Goal: Task Accomplishment & Management: Use online tool/utility

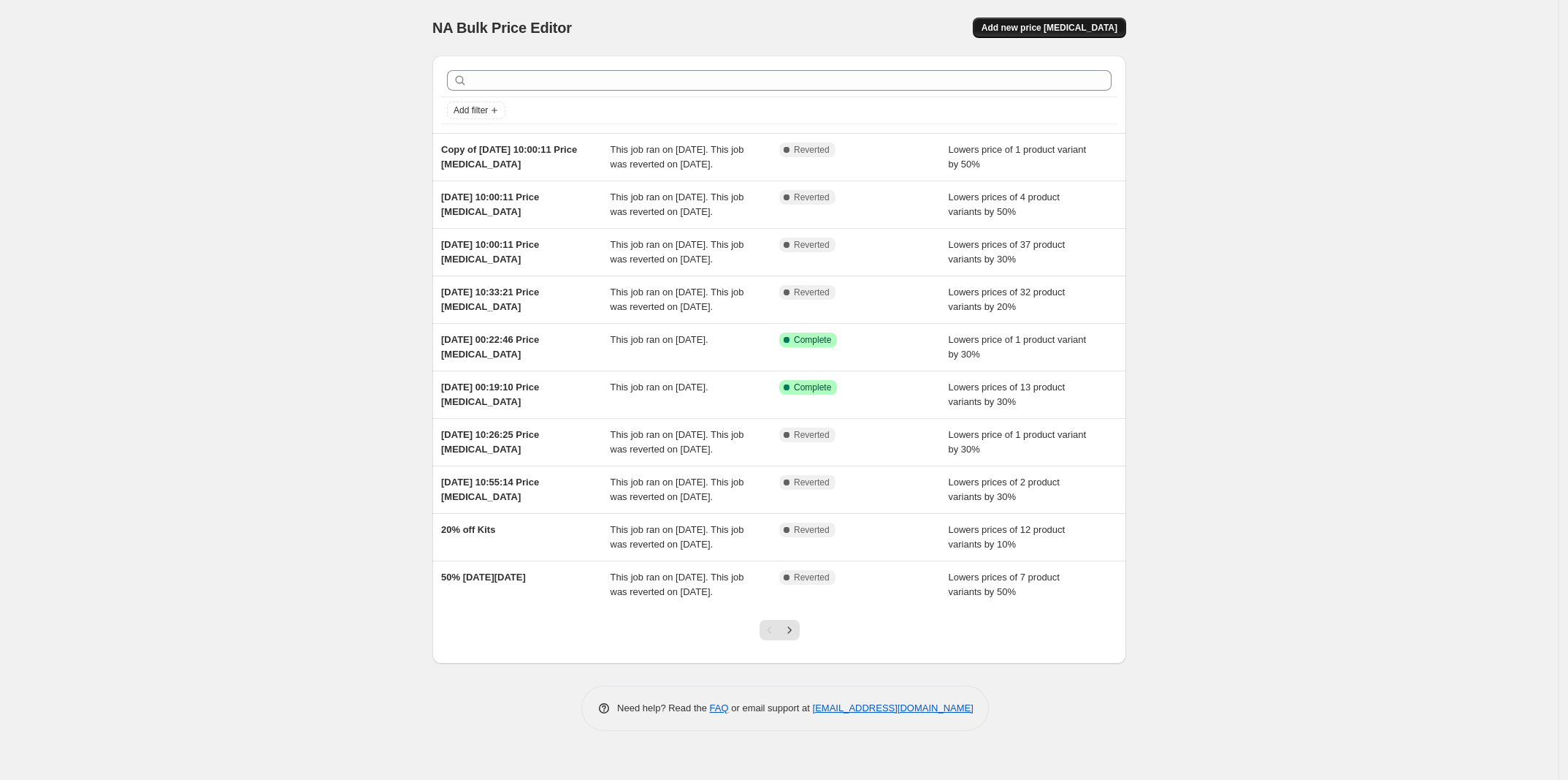
click at [1049, 30] on span "Add new price [MEDICAL_DATA]" at bounding box center [1049, 28] width 136 height 11
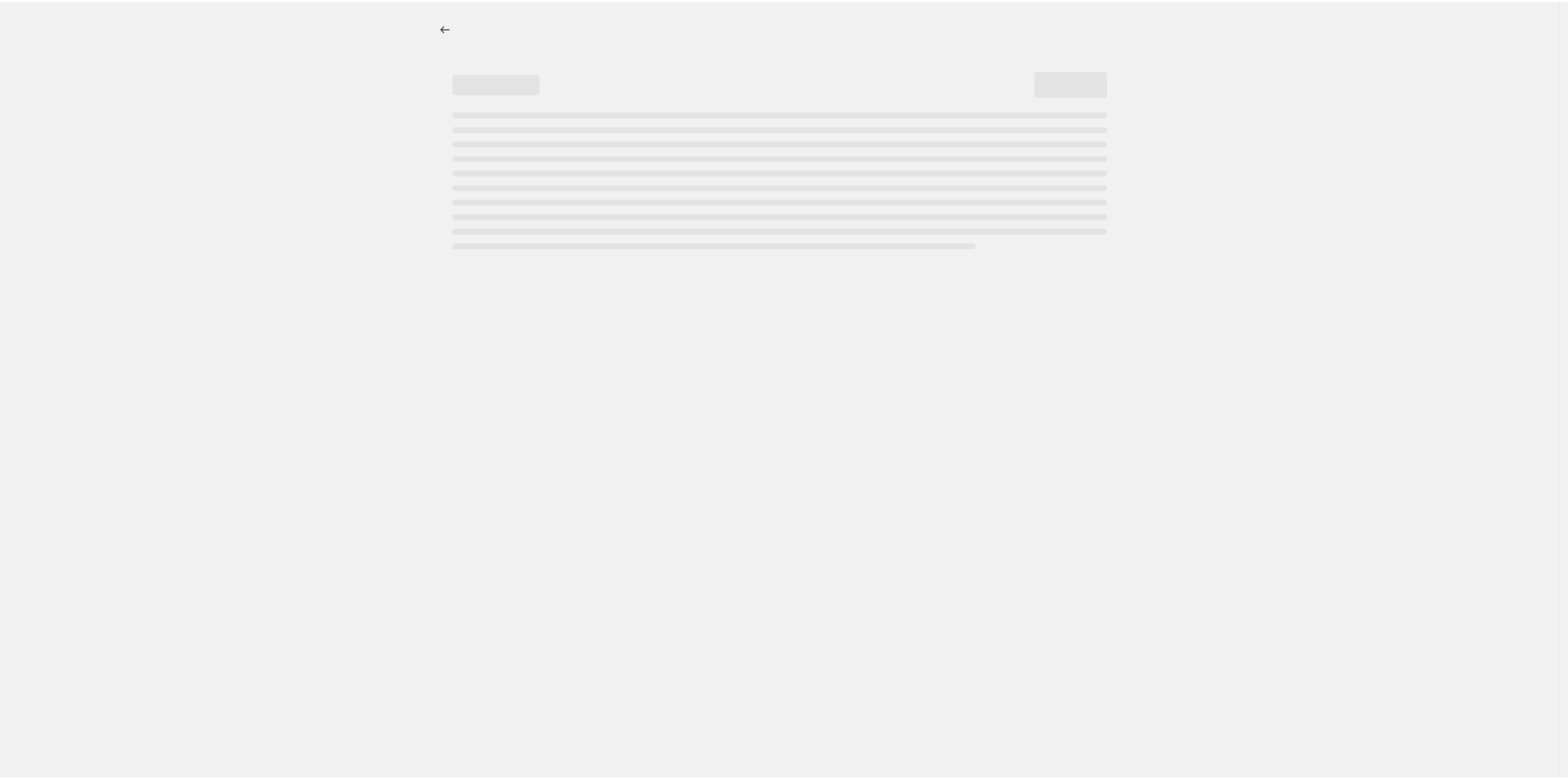
select select "percentage"
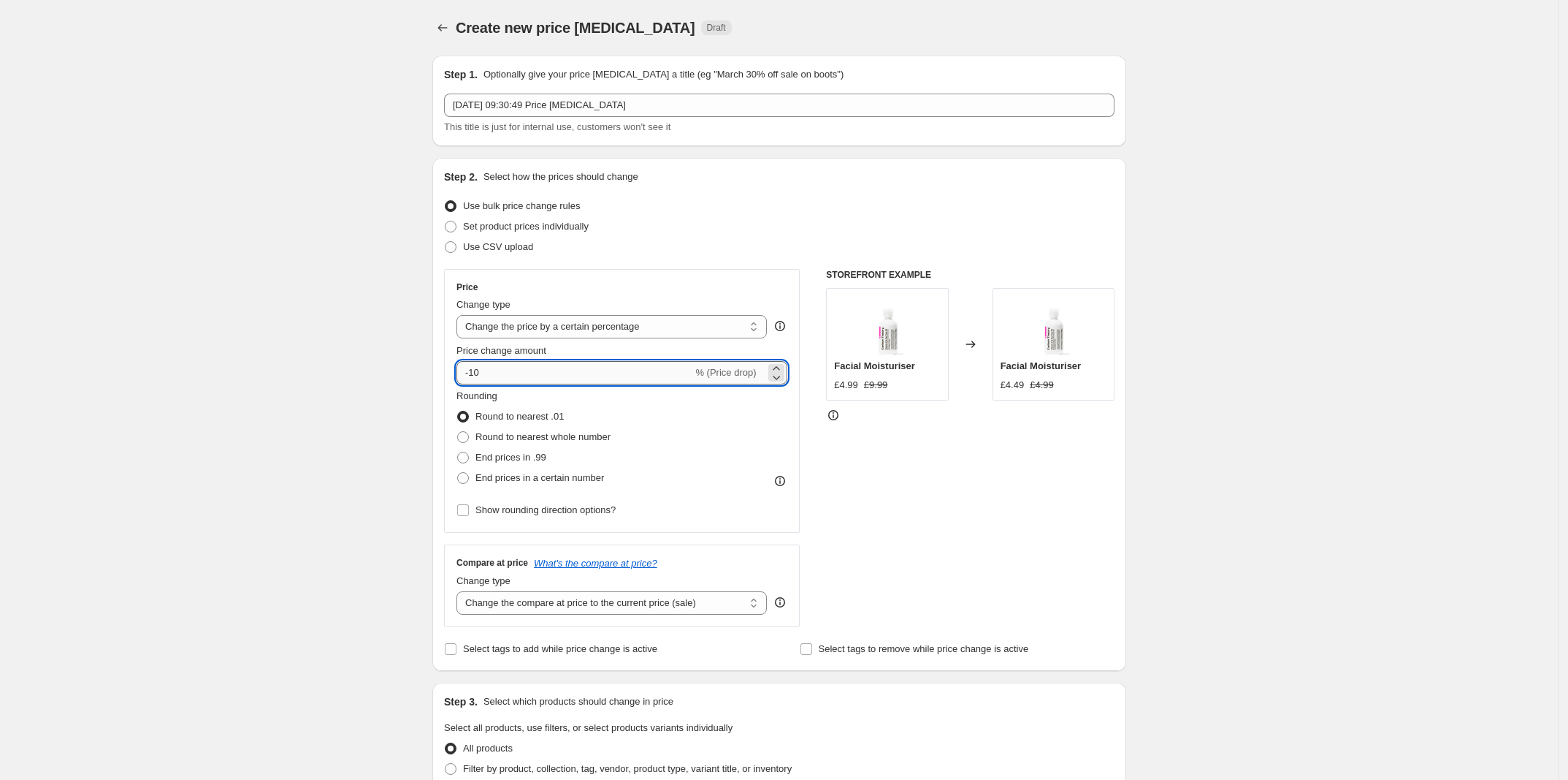
click at [518, 379] on input "-10" at bounding box center [574, 372] width 236 height 23
drag, startPoint x: 492, startPoint y: 376, endPoint x: 472, endPoint y: 374, distance: 20.1
click at [472, 374] on input "-10" at bounding box center [574, 372] width 236 height 23
type input "-20"
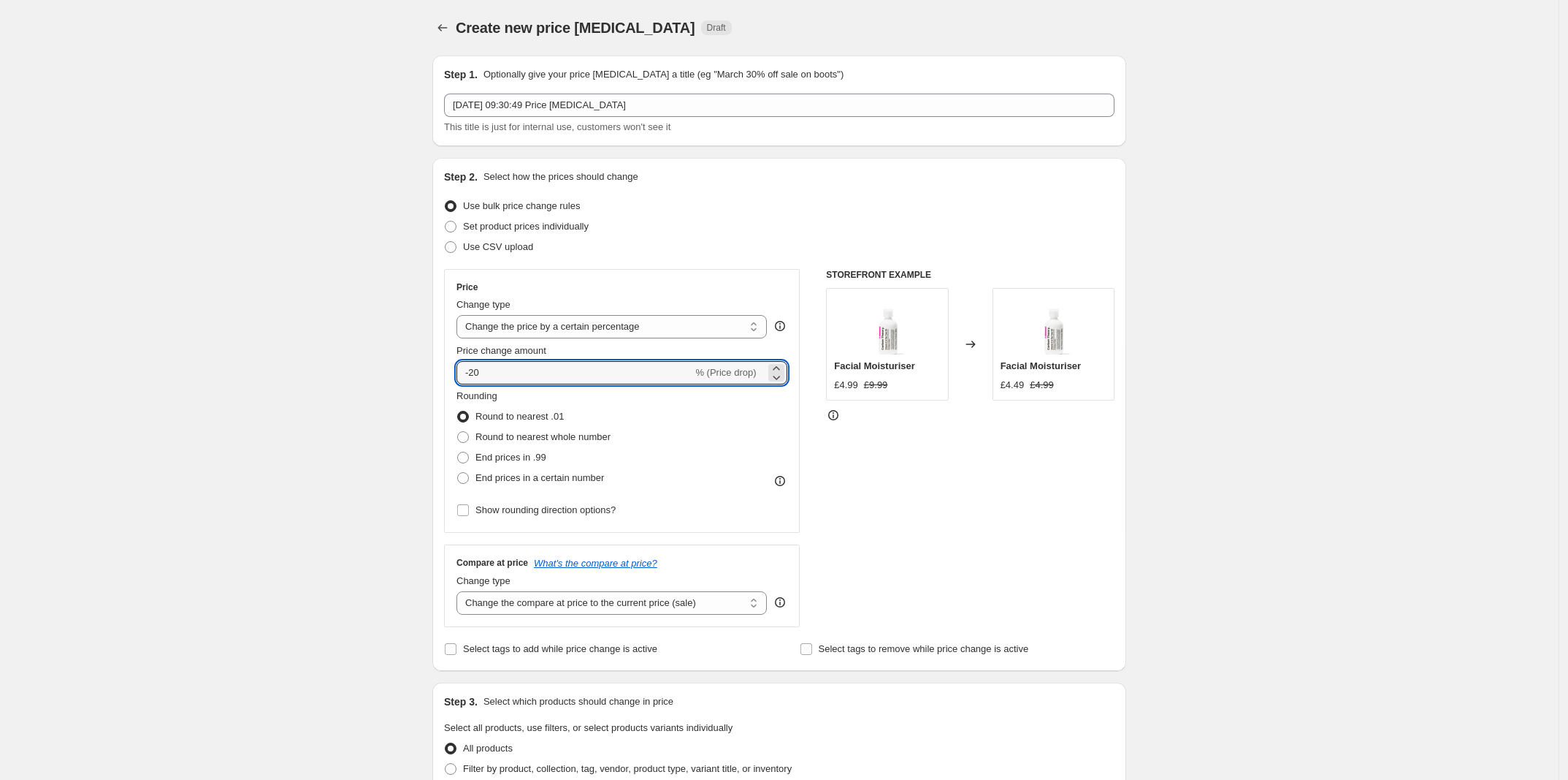
click at [384, 403] on div "Create new price change job. This page is ready Create new price change job Dra…" at bounding box center [779, 730] width 1558 height 1460
click at [592, 331] on select "Change the price to a certain amount Change the price by a certain amount Chang…" at bounding box center [611, 326] width 311 height 23
click at [532, 230] on span "Set product prices individually" at bounding box center [525, 226] width 125 height 11
click at [446, 221] on input "Set product prices individually" at bounding box center [445, 221] width 1 height 1
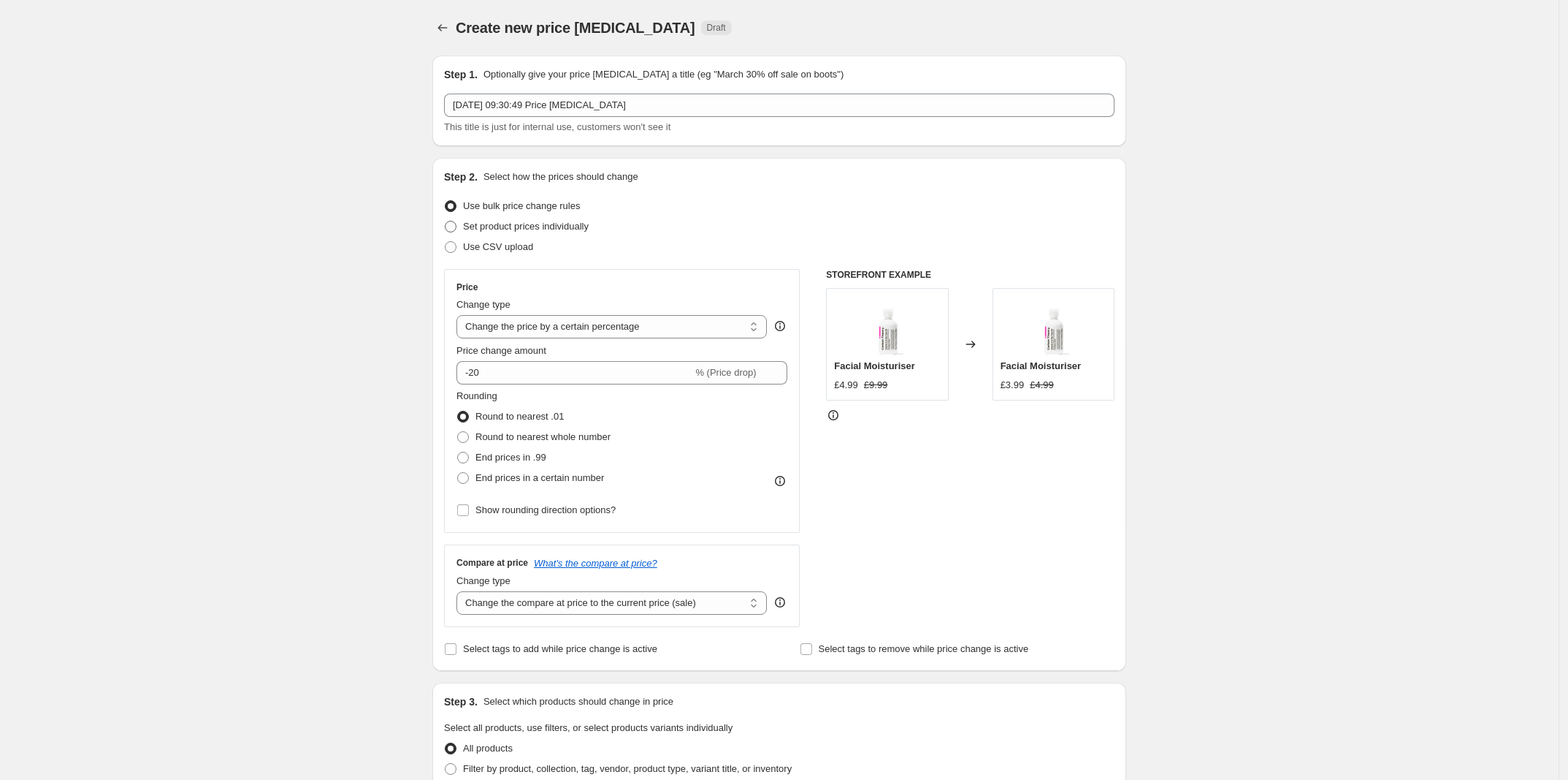
radio input "true"
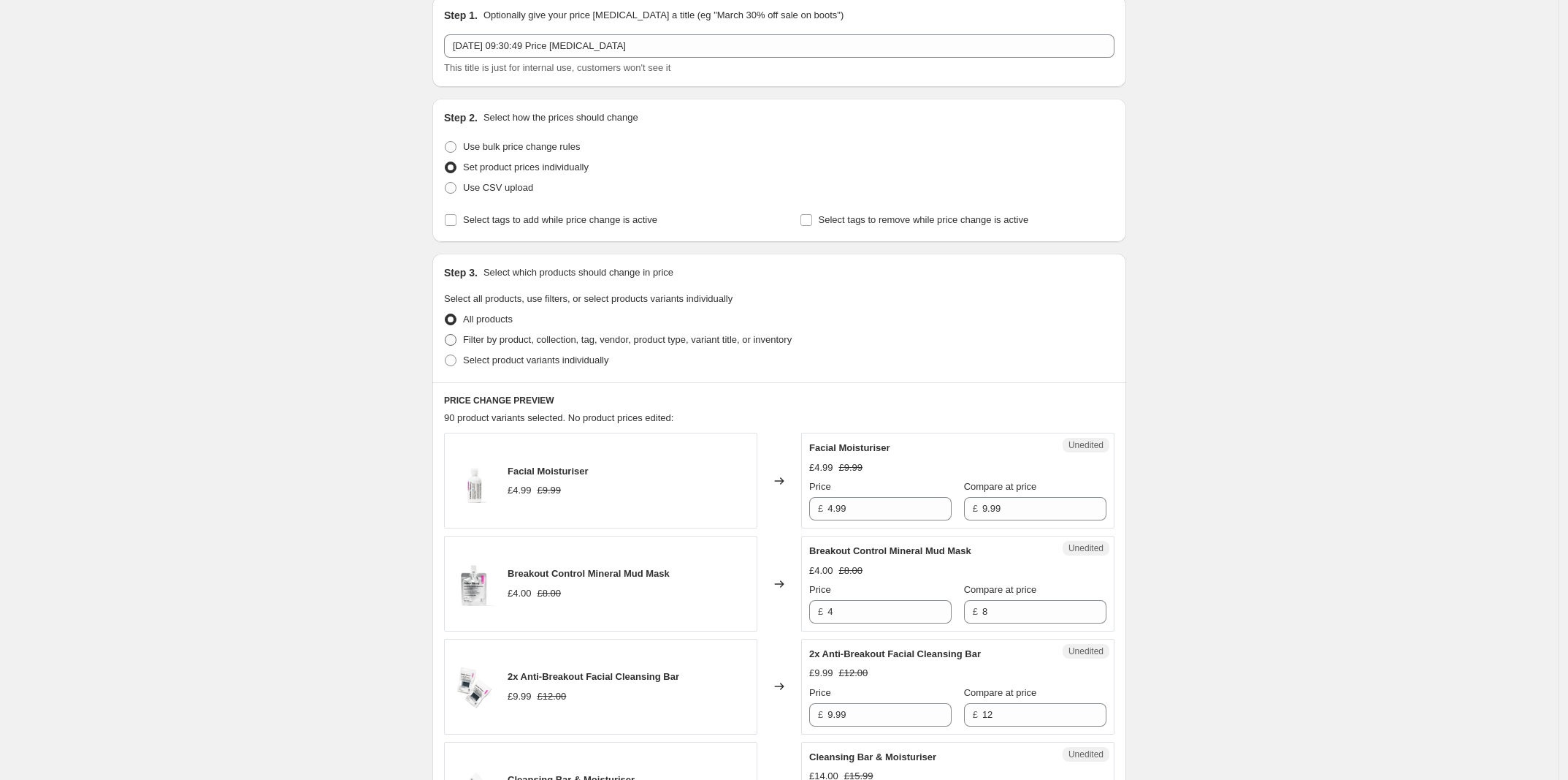
scroll to position [91, 0]
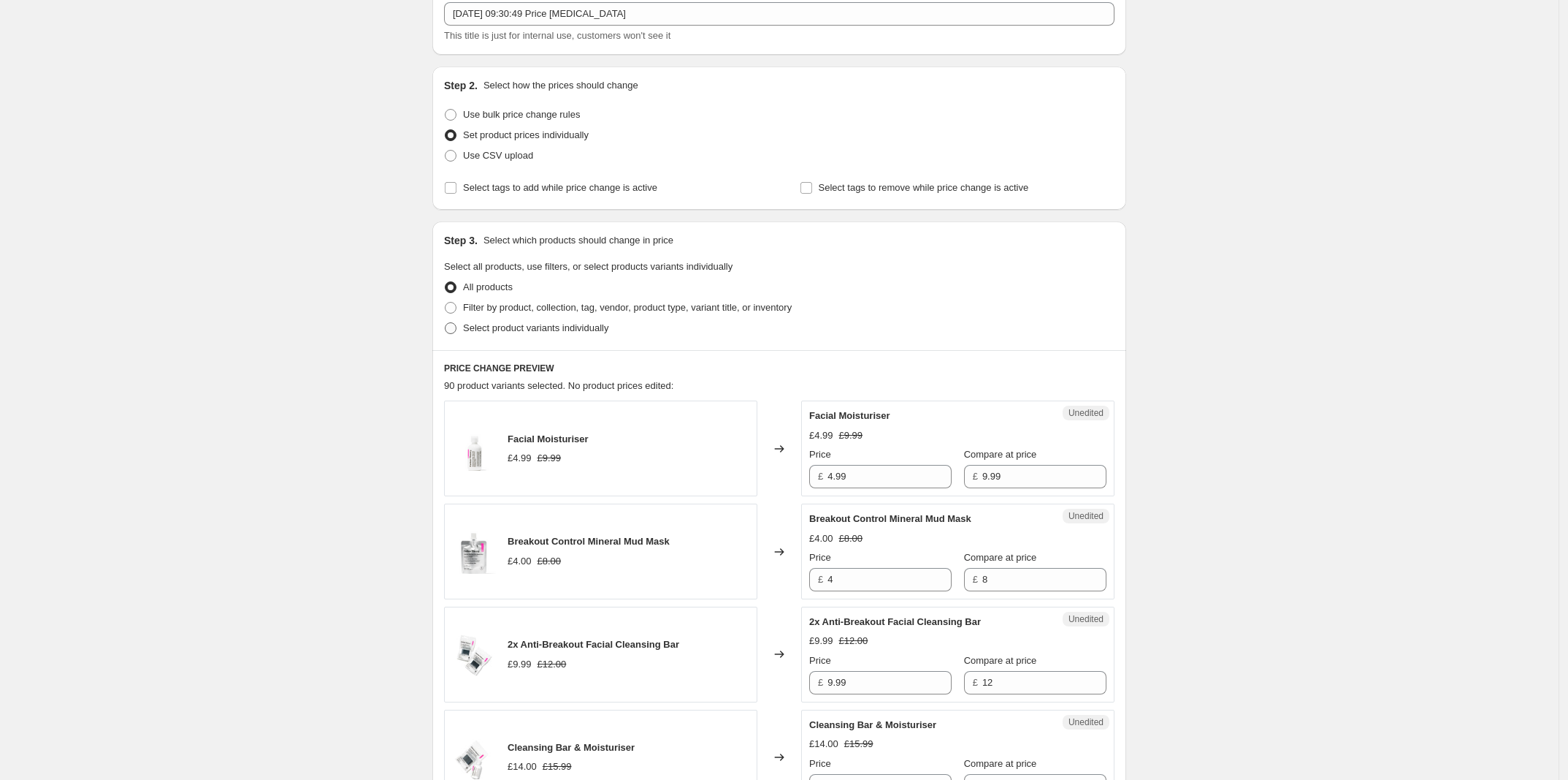
click at [496, 333] on span "Select product variants individually" at bounding box center [536, 327] width 145 height 11
click at [446, 323] on input "Select product variants individually" at bounding box center [445, 323] width 1 height 1
radio input "true"
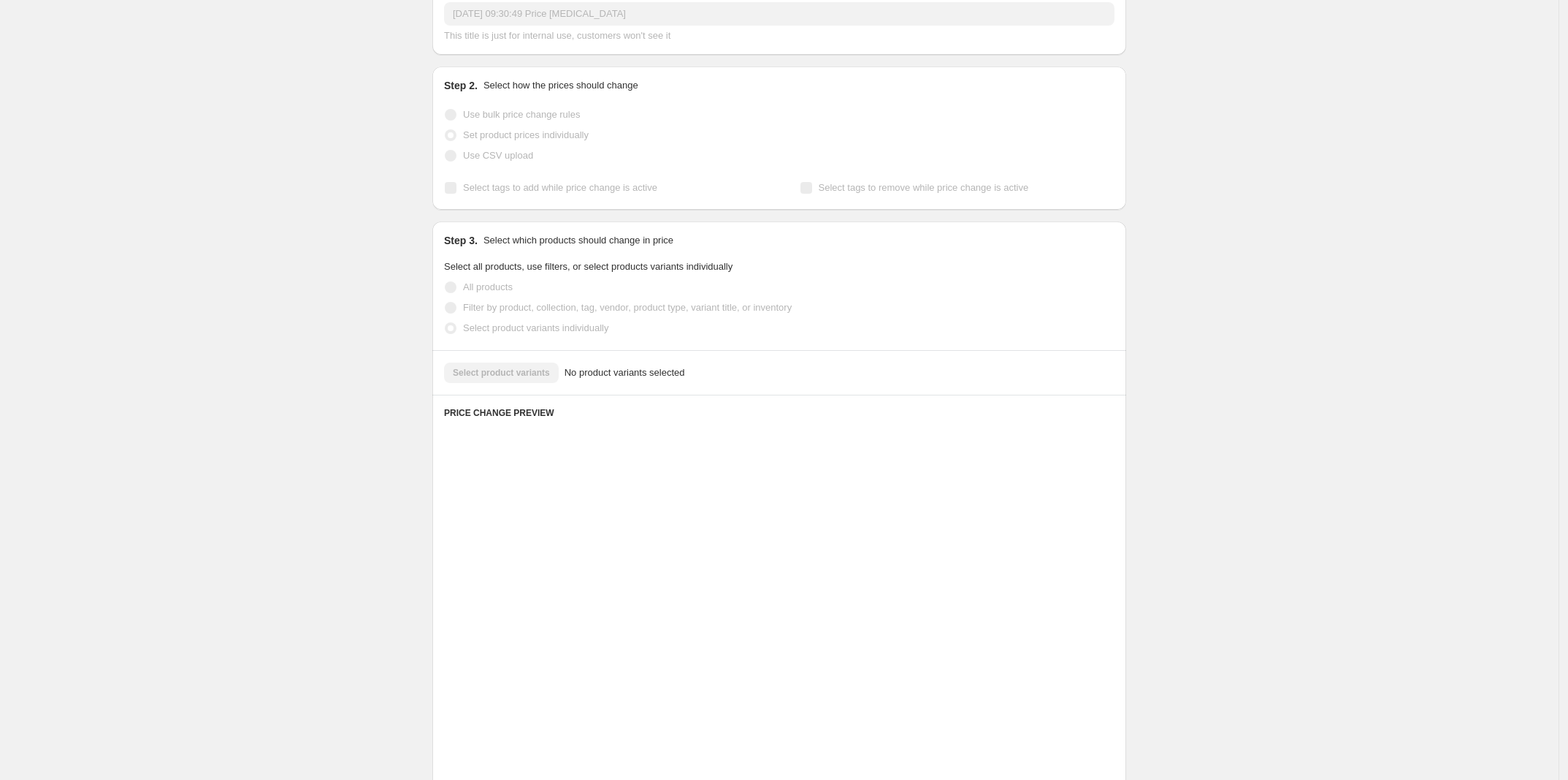
scroll to position [0, 0]
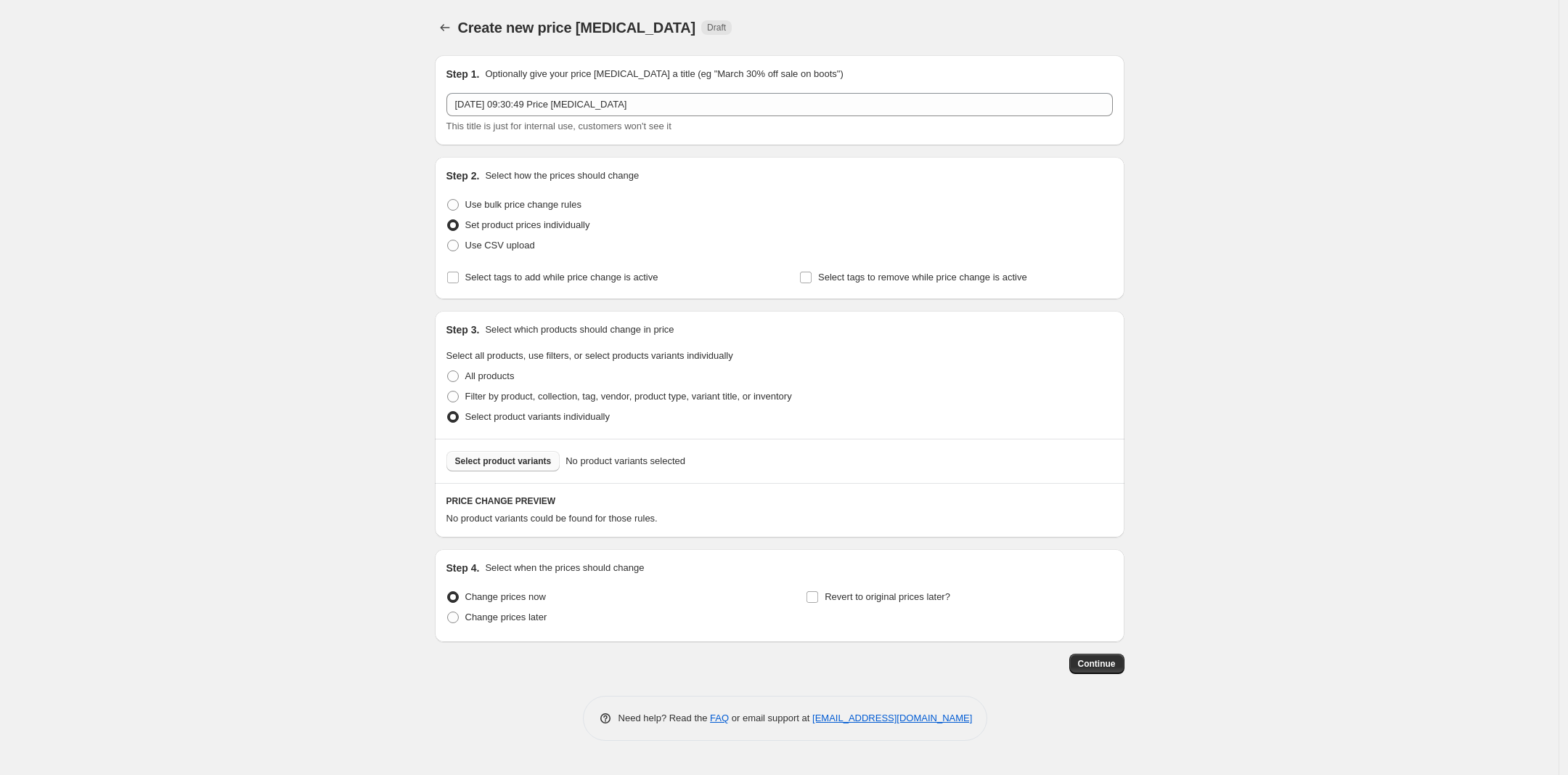
click at [520, 461] on span "Select product variants" at bounding box center [504, 461] width 97 height 11
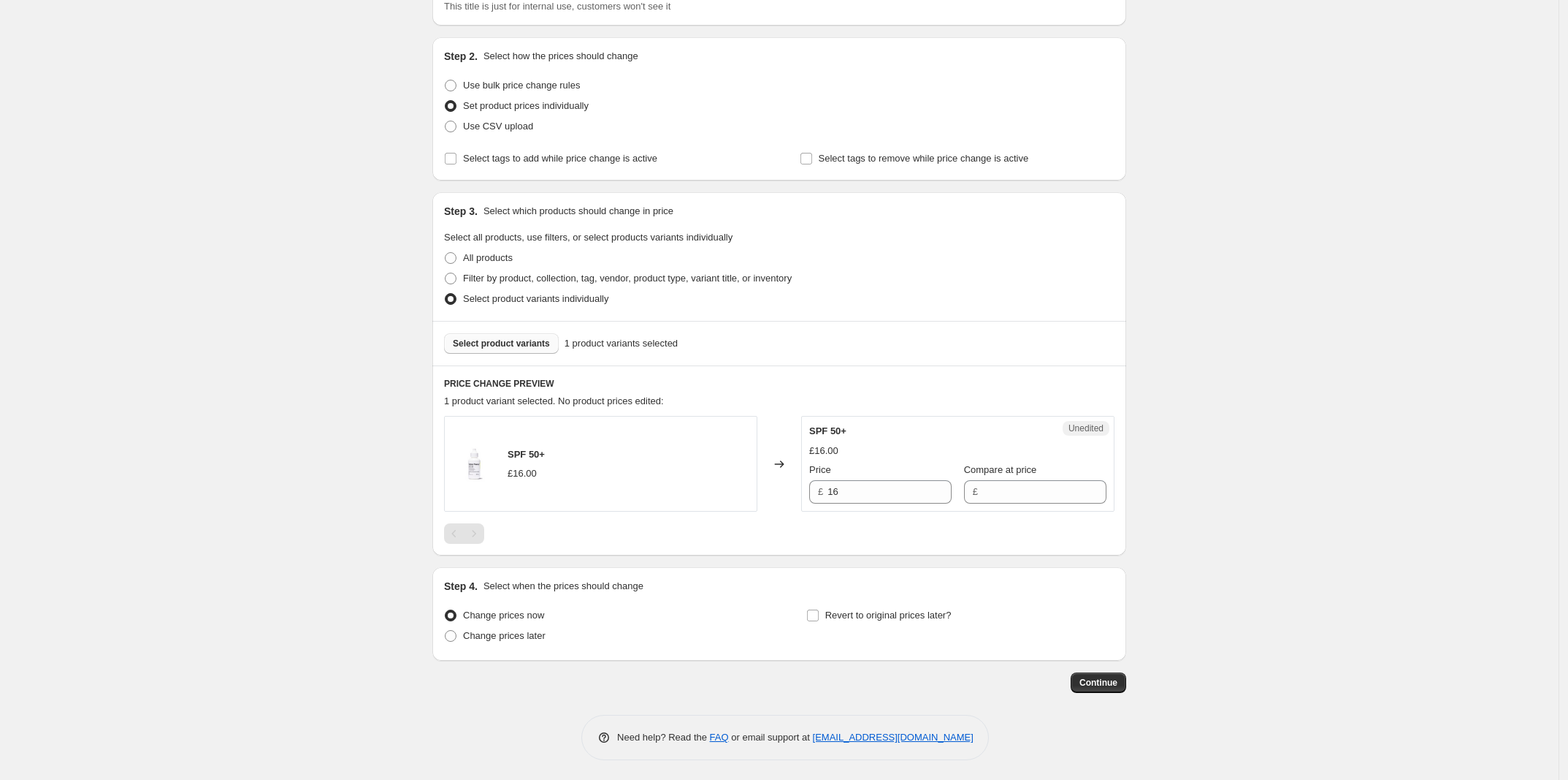
scroll to position [123, 0]
click at [860, 482] on input "16" at bounding box center [890, 489] width 124 height 23
click at [1005, 489] on input "Compare at price" at bounding box center [1045, 489] width 124 height 23
click at [965, 514] on div "SPF 50+ £16.00 Changed to Unedited SPF 50+ £16.00 Price £ 16 Compare at price £" at bounding box center [779, 478] width 671 height 128
click at [870, 494] on input "16" at bounding box center [890, 489] width 124 height 23
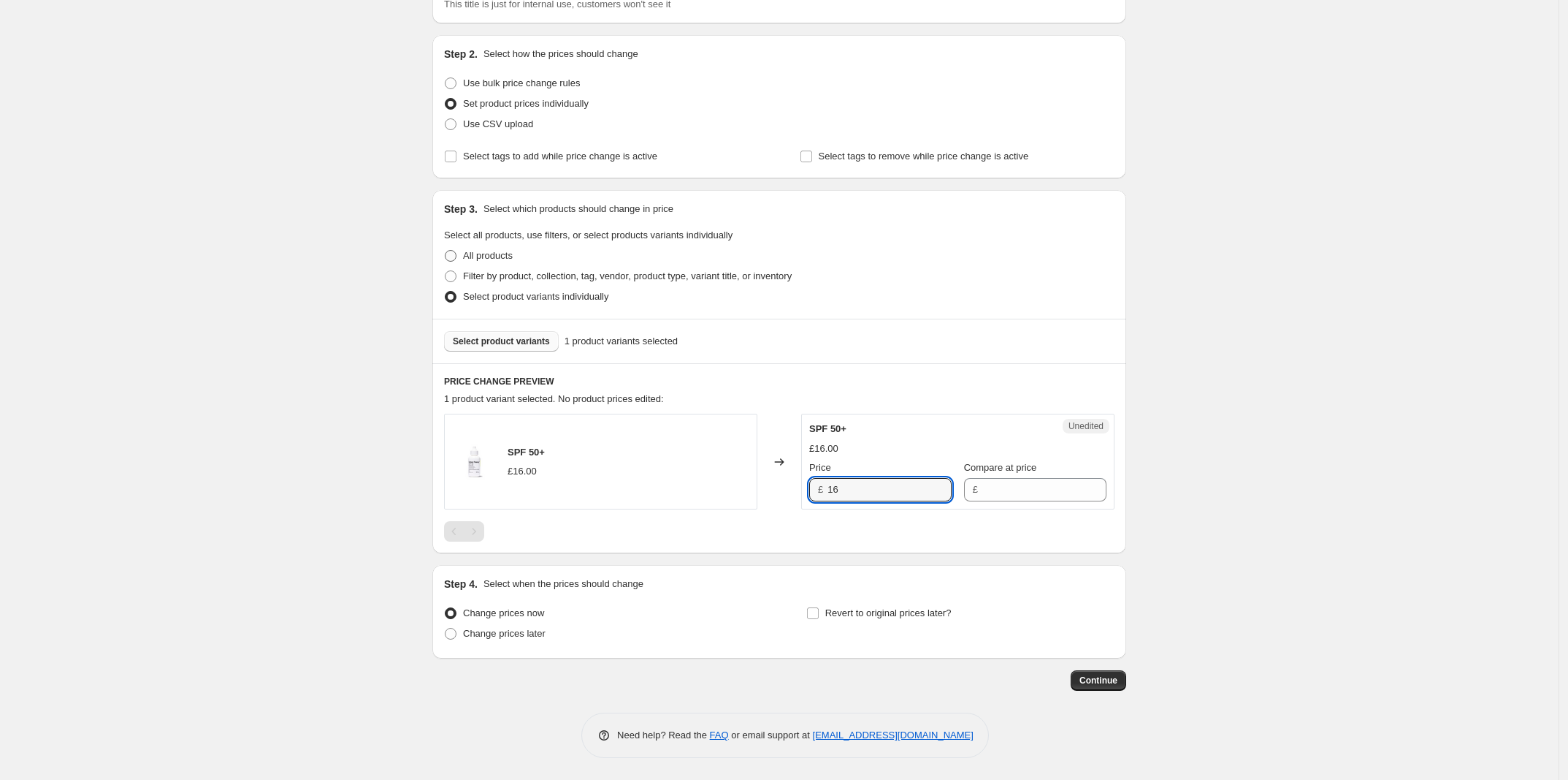
click at [490, 252] on span "All products" at bounding box center [488, 255] width 50 height 11
click at [446, 251] on input "All products" at bounding box center [445, 250] width 1 height 1
radio input "true"
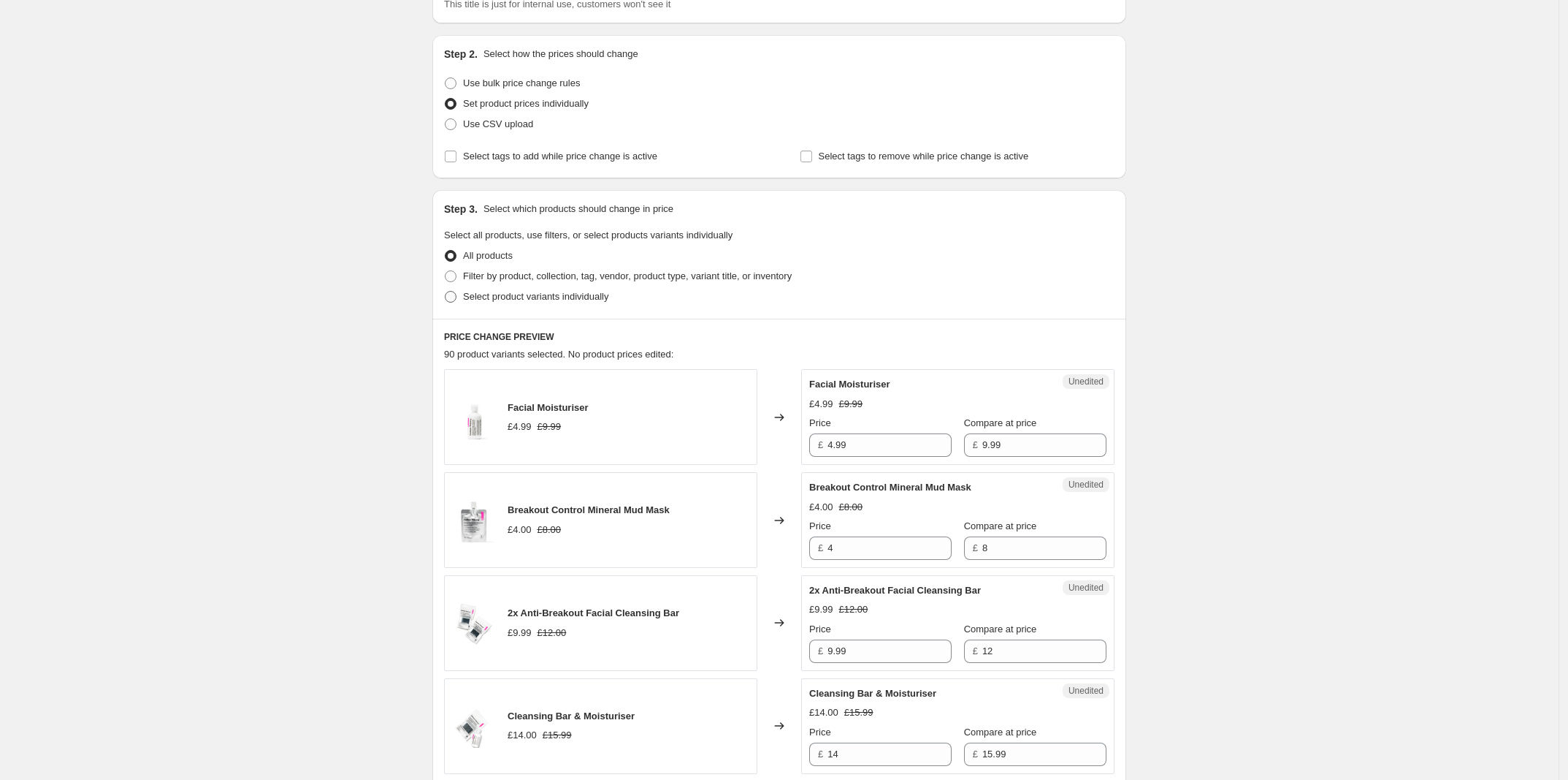
click at [487, 289] on span "Select product variants individually" at bounding box center [536, 296] width 145 height 14
click at [490, 295] on span "Select product variants individually" at bounding box center [536, 296] width 145 height 11
click at [446, 292] on input "Select product variants individually" at bounding box center [445, 291] width 1 height 1
radio input "true"
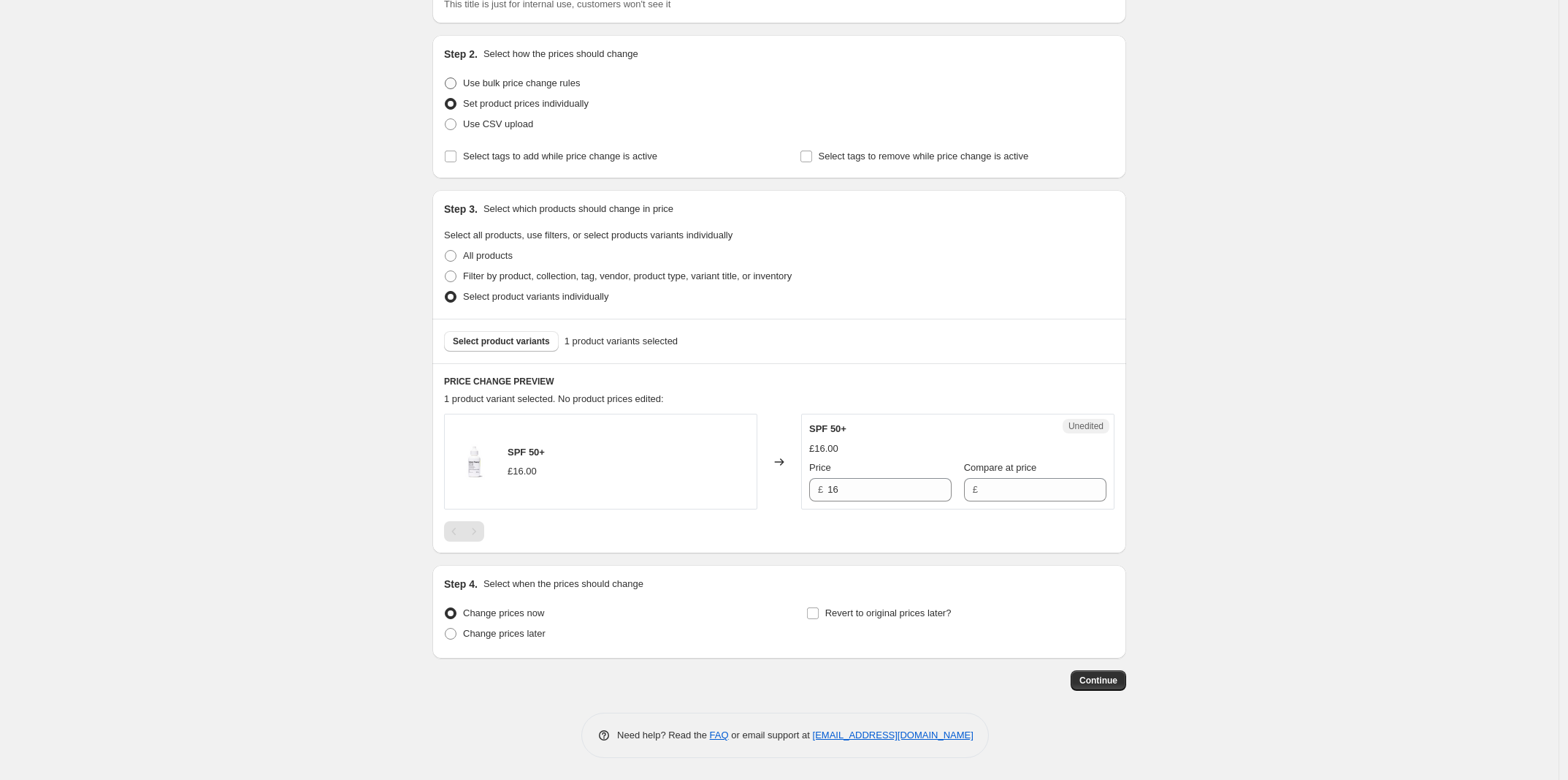
click at [497, 83] on span "Use bulk price change rules" at bounding box center [521, 82] width 117 height 11
click at [446, 78] on input "Use bulk price change rules" at bounding box center [445, 78] width 1 height 1
radio input "true"
select select "percentage"
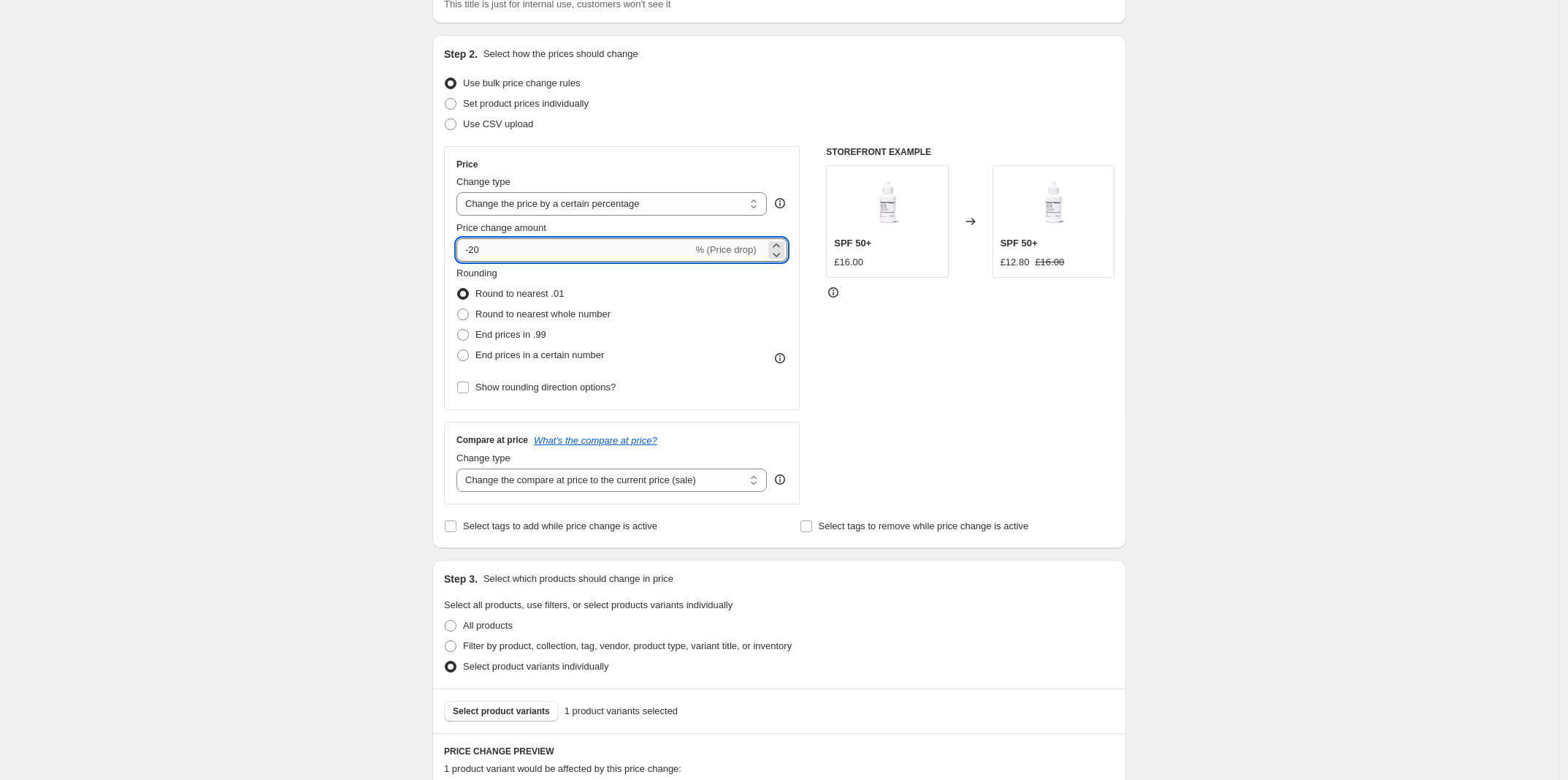
drag, startPoint x: 495, startPoint y: 251, endPoint x: 472, endPoint y: 250, distance: 23.0
click at [472, 250] on input "-20" at bounding box center [574, 250] width 236 height 23
click at [387, 273] on div "Create new price change job. This page is ready Create new price change job Dra…" at bounding box center [779, 496] width 1558 height 1237
click at [1053, 350] on div "STOREFRONT EXAMPLE SPF 50+ £16.00 Changed to SPF 50+ £11.20 £16.00" at bounding box center [971, 325] width 289 height 358
drag, startPoint x: 508, startPoint y: 258, endPoint x: 475, endPoint y: 246, distance: 35.1
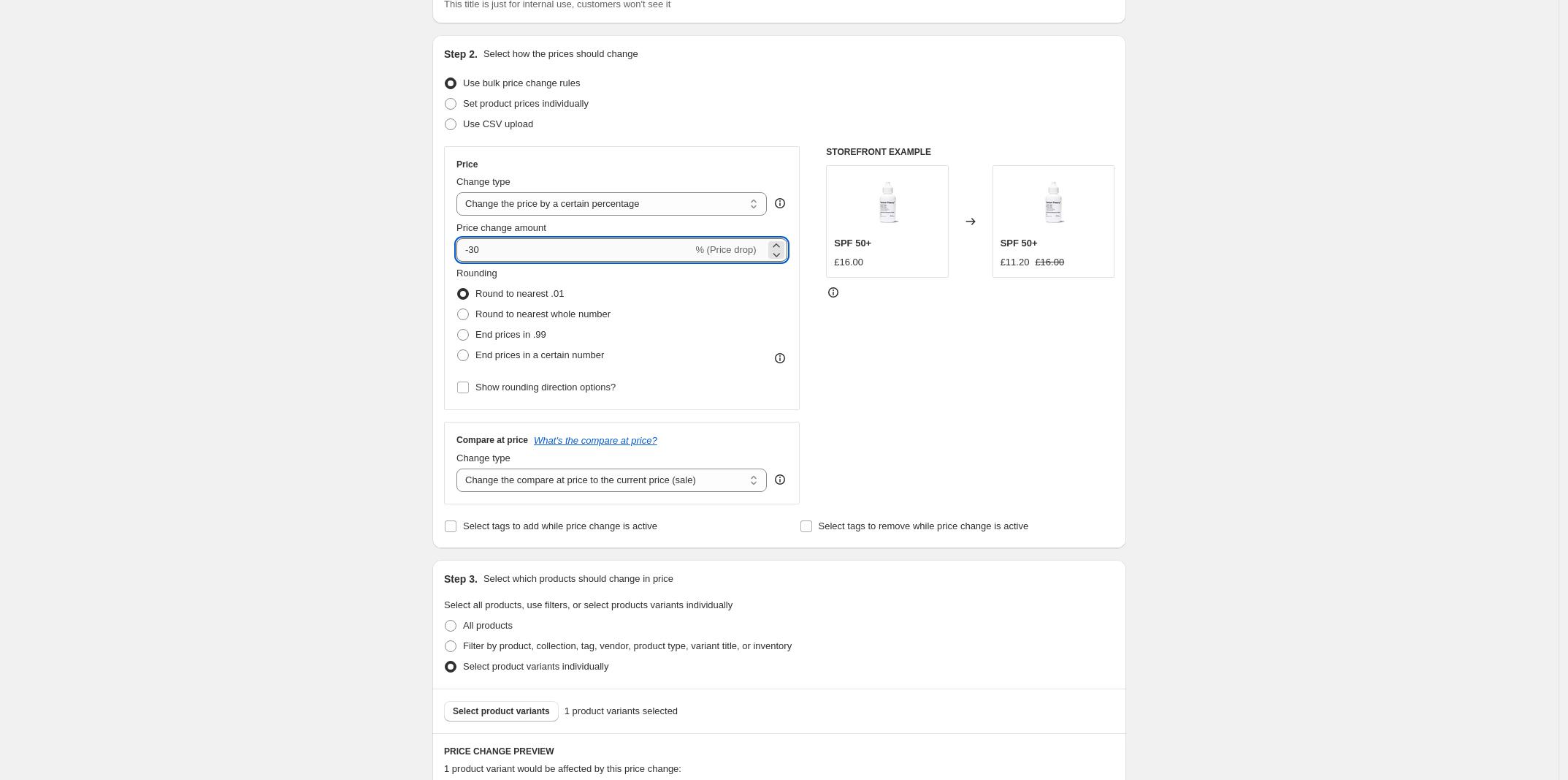
click at [475, 246] on input "-30" at bounding box center [574, 250] width 236 height 23
type input "-20"
click at [906, 355] on div "STOREFRONT EXAMPLE SPF 50+ £16.00 Changed to SPF 50+ £11.20 £16.00" at bounding box center [971, 325] width 289 height 358
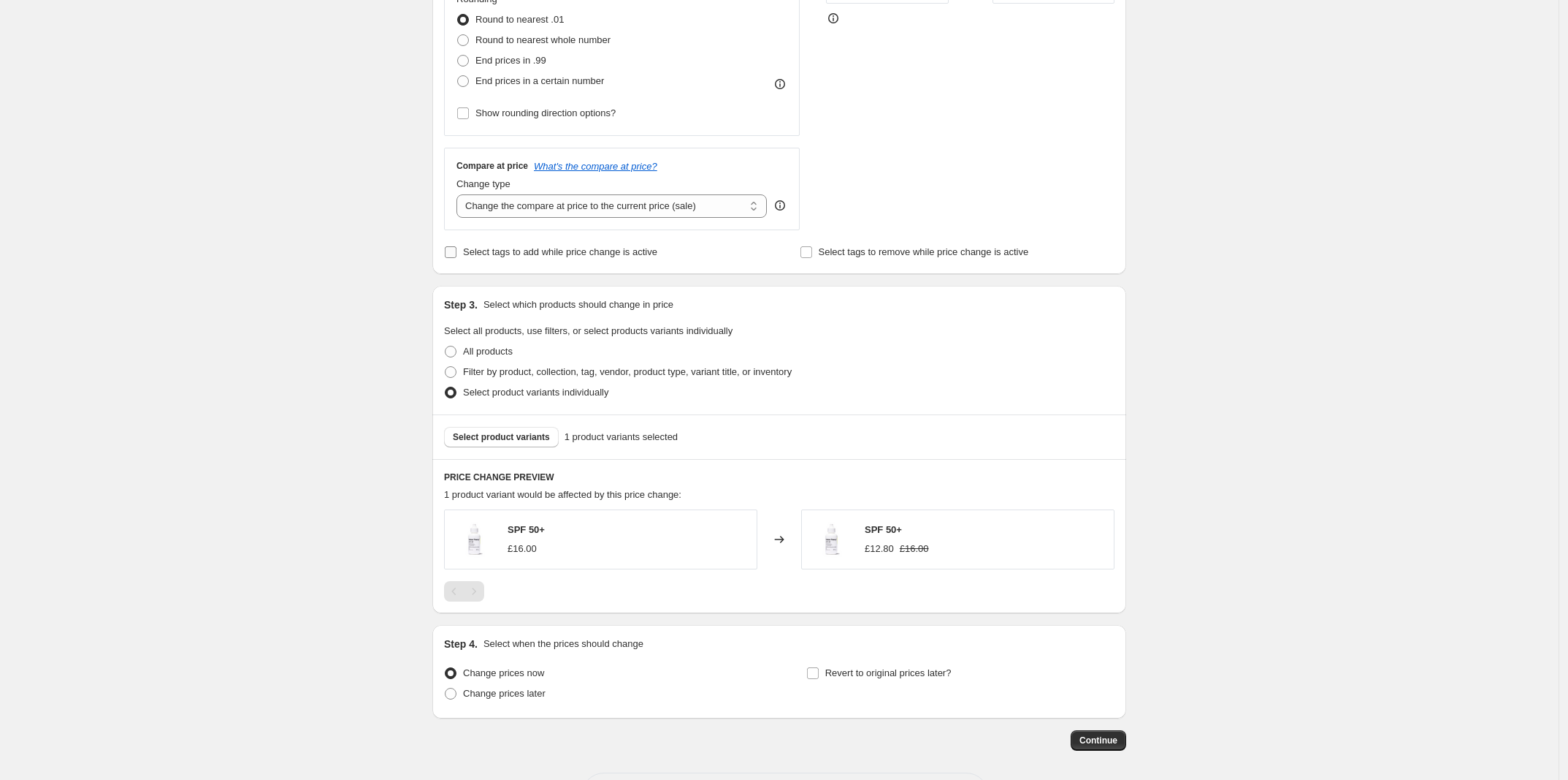
scroll to position [458, 0]
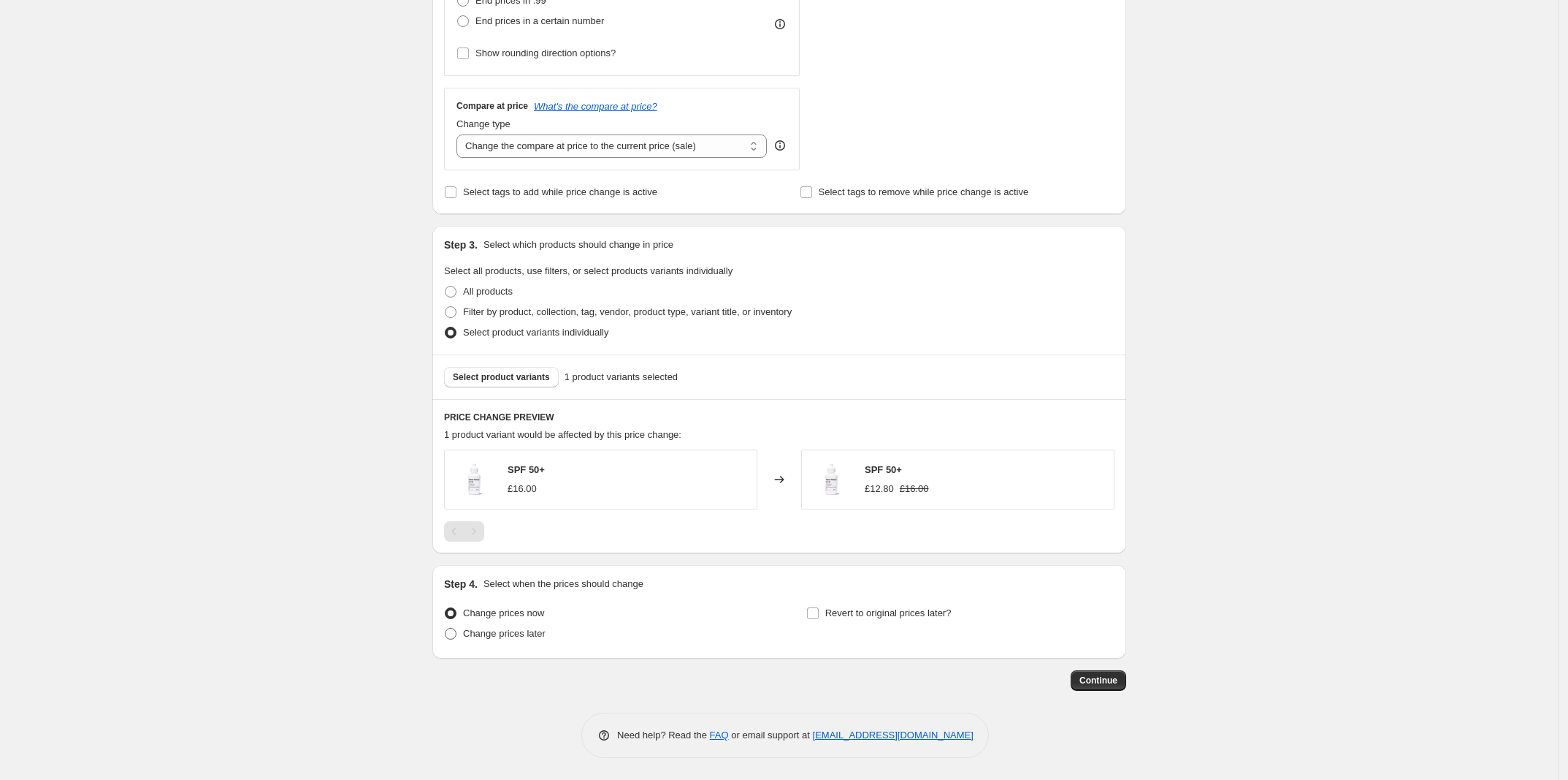
click at [539, 638] on span "Change prices later" at bounding box center [504, 633] width 82 height 11
click at [446, 629] on input "Change prices later" at bounding box center [445, 628] width 1 height 1
radio input "true"
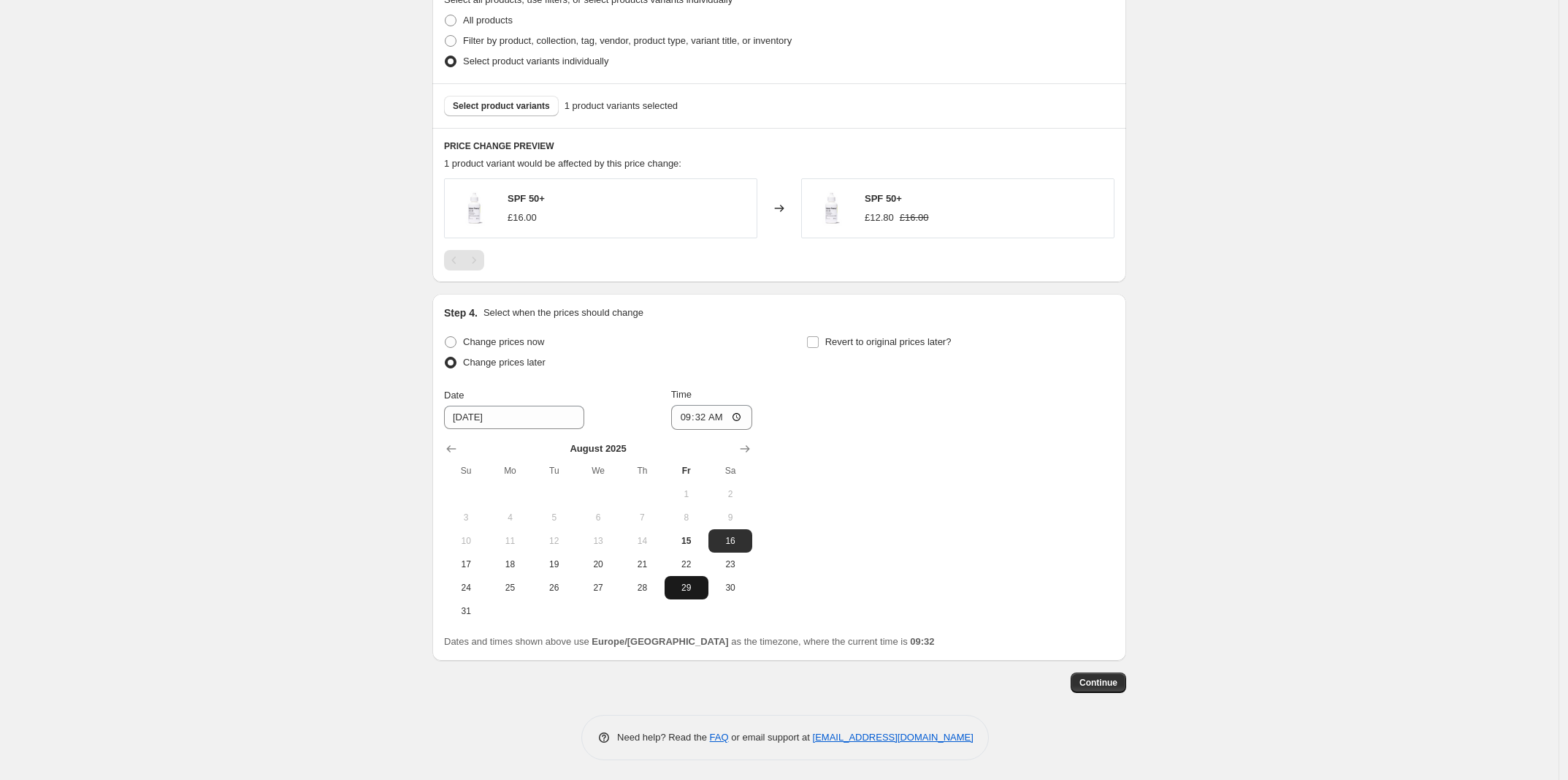
scroll to position [731, 0]
click at [460, 558] on span "17" at bounding box center [466, 562] width 33 height 11
type input "8/17/2025"
click at [712, 412] on input "09:32" at bounding box center [713, 415] width 82 height 25
click at [723, 416] on input "09:32" at bounding box center [713, 415] width 82 height 25
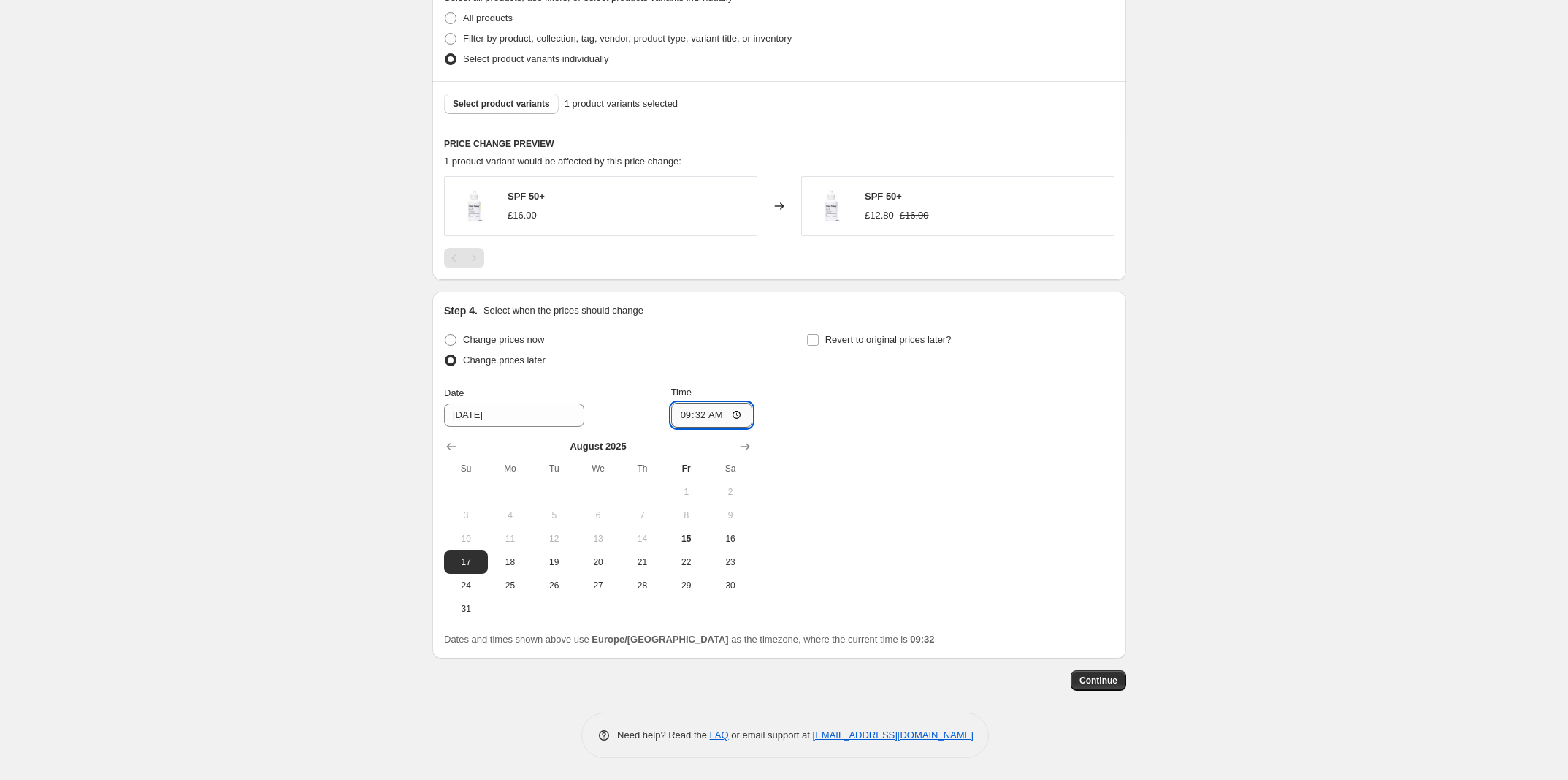
click at [723, 416] on input "09:32" at bounding box center [713, 415] width 82 height 25
type input "09:00"
click at [907, 457] on div "Change prices now Change prices later Date 8/17/2025 Time 09:00 August 2025 Su …" at bounding box center [779, 475] width 671 height 291
click at [870, 334] on span "Revert to original prices later?" at bounding box center [889, 339] width 126 height 11
click at [819, 334] on input "Revert to original prices later?" at bounding box center [813, 340] width 11 height 11
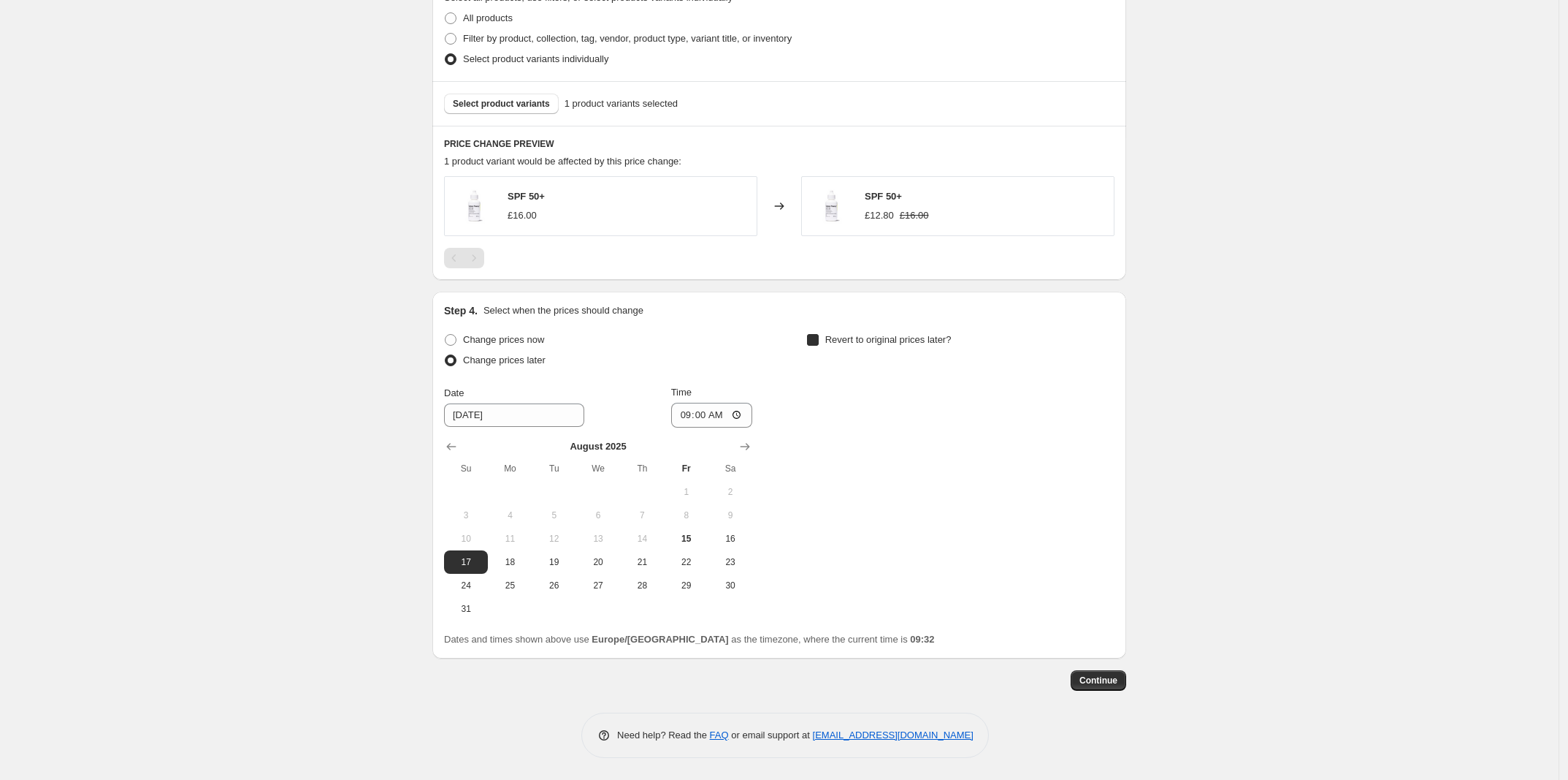
checkbox input "true"
click at [882, 585] on span "25" at bounding box center [872, 586] width 33 height 11
type input "8/25/2025"
click at [1083, 419] on input "09:32" at bounding box center [1074, 415] width 82 height 25
type input "09:00"
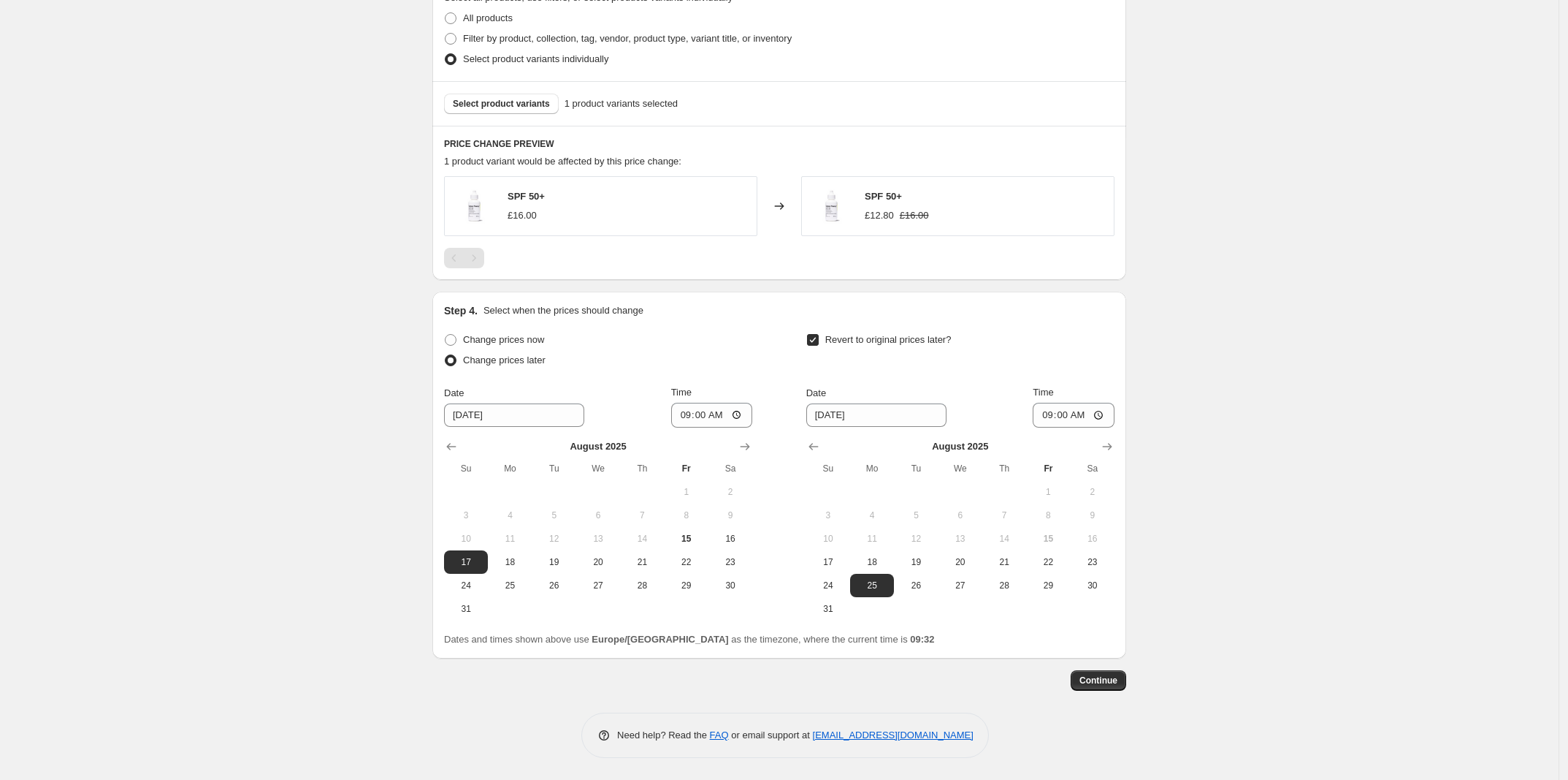
click at [1090, 361] on div "Revert to original prices later?" at bounding box center [961, 351] width 308 height 44
click at [1095, 672] on button "Continue" at bounding box center [1098, 680] width 55 height 20
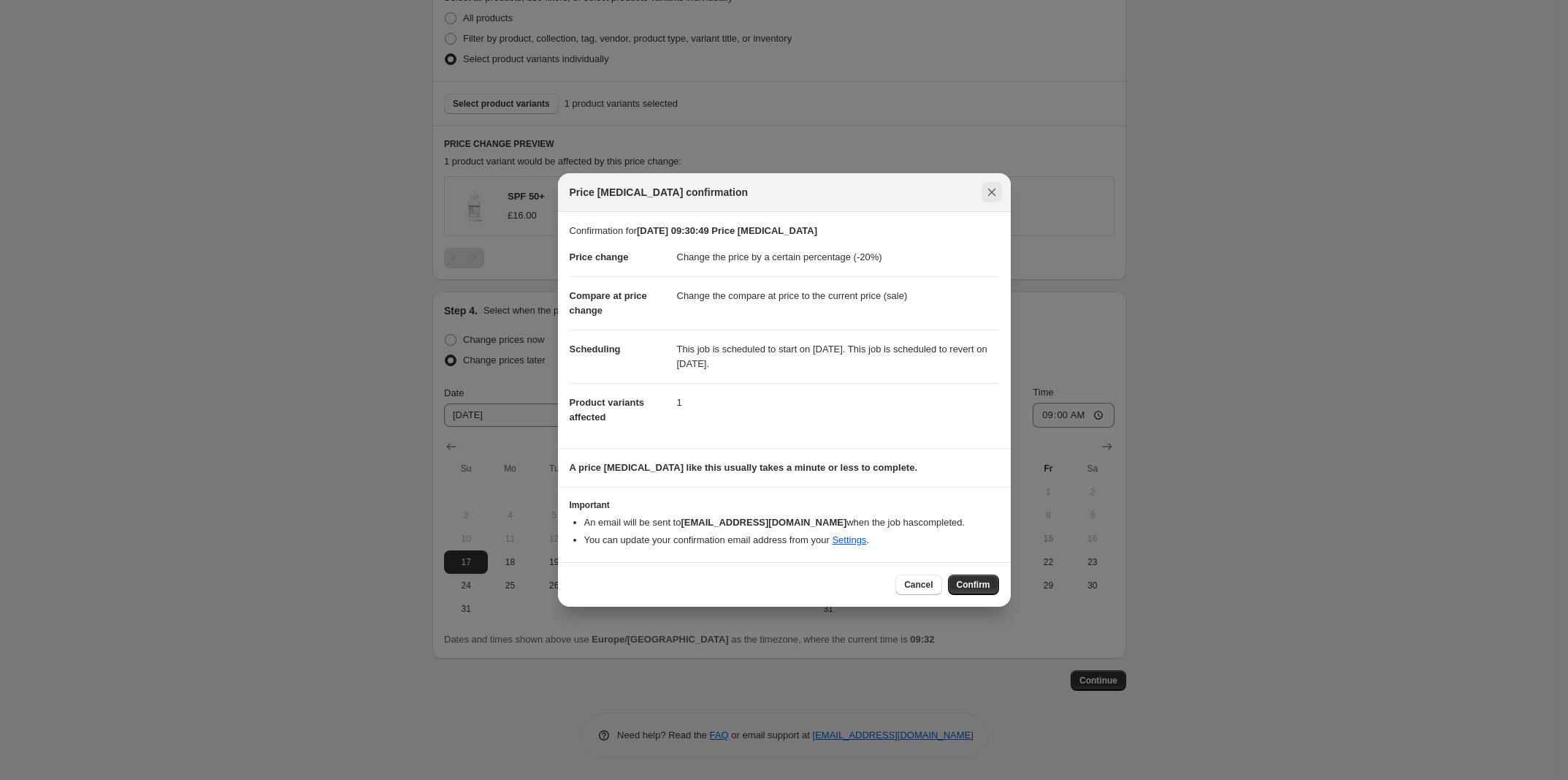
click at [984, 194] on icon "Close" at bounding box center [991, 191] width 14 height 14
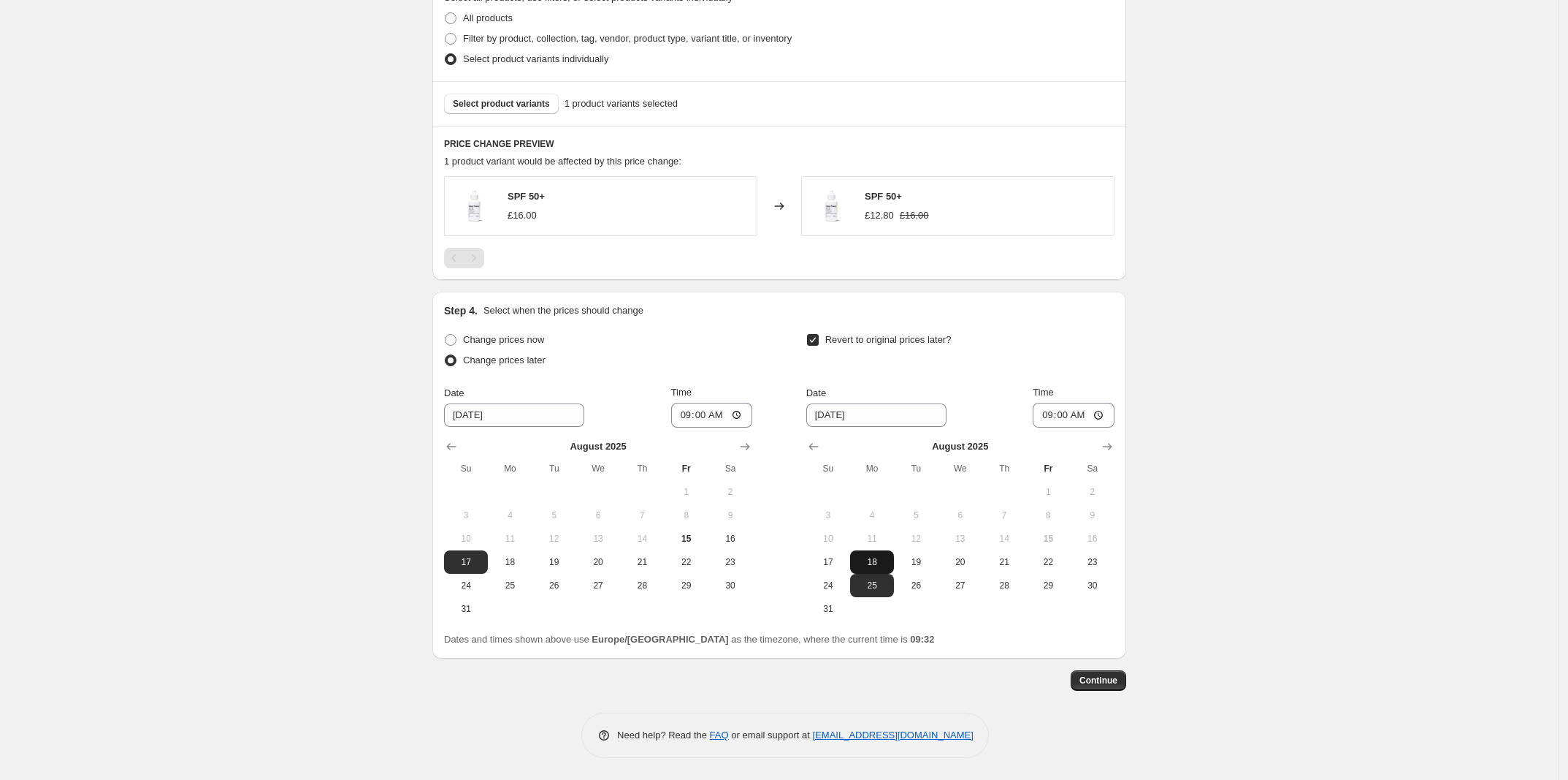
click at [870, 561] on span "18" at bounding box center [872, 562] width 33 height 11
type input "8/18/2025"
click at [1095, 681] on span "Continue" at bounding box center [1099, 680] width 38 height 11
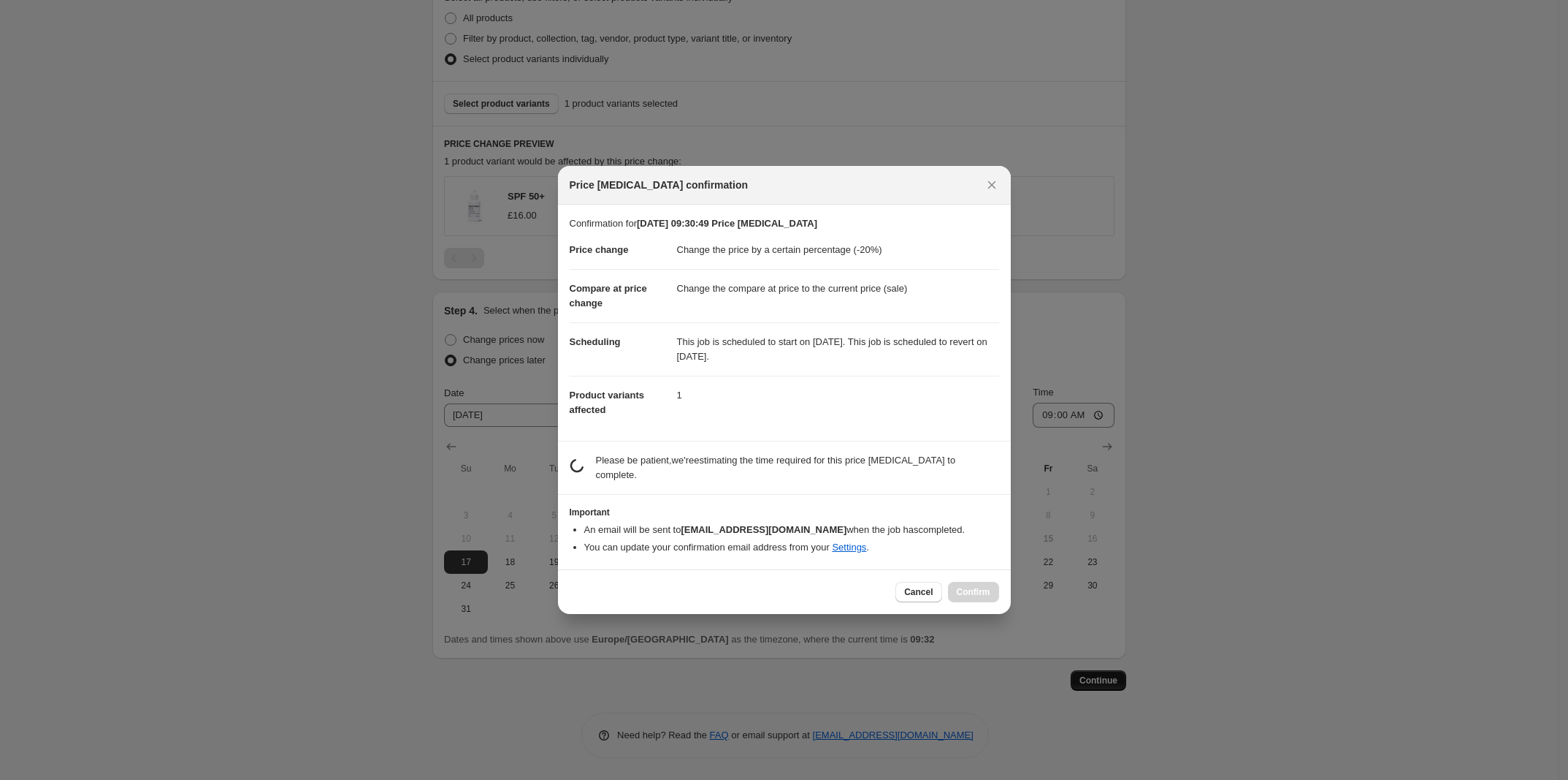
scroll to position [0, 0]
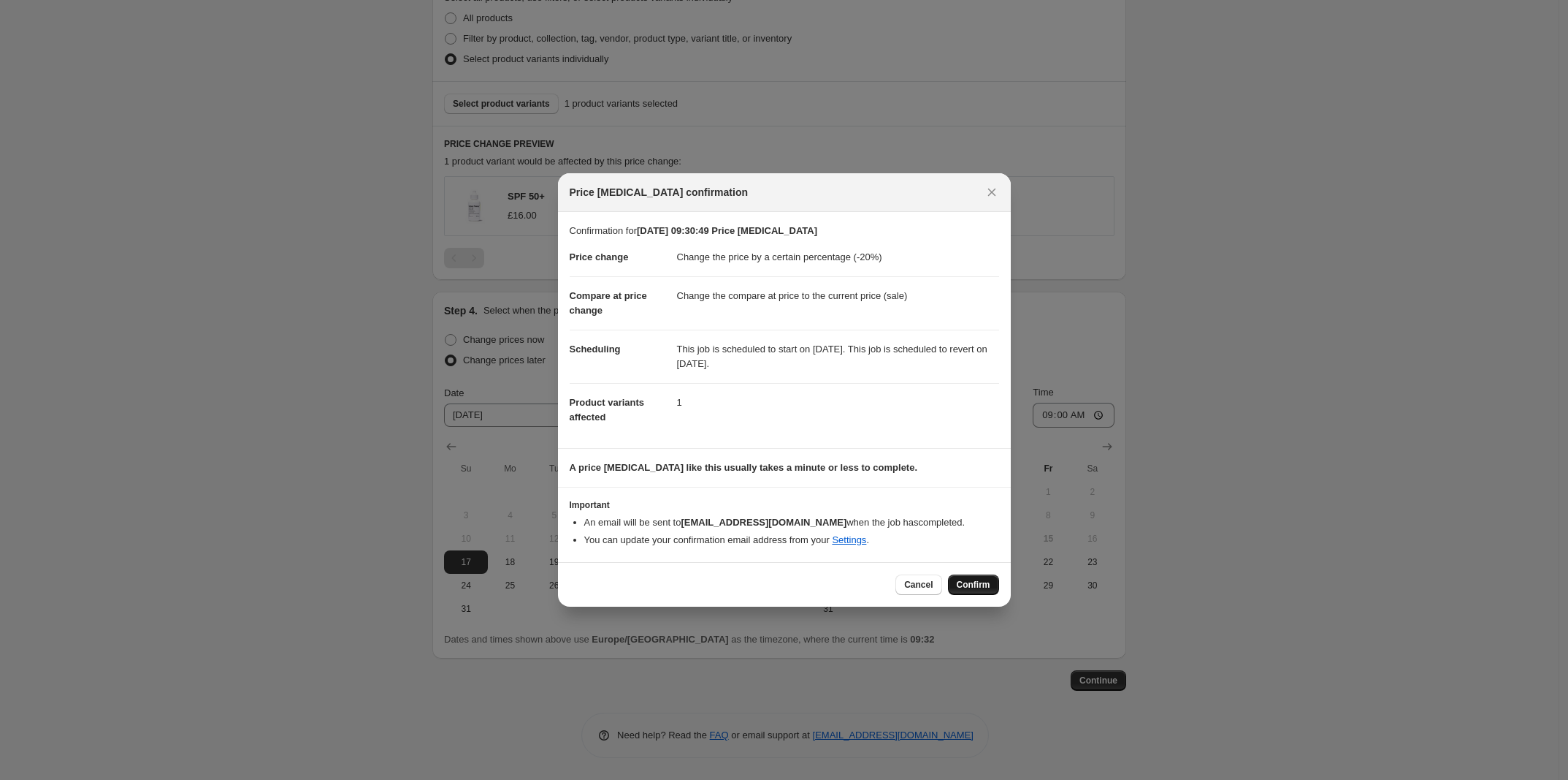
click at [962, 584] on span "Confirm" at bounding box center [973, 585] width 33 height 11
